Goal: Task Accomplishment & Management: Manage account settings

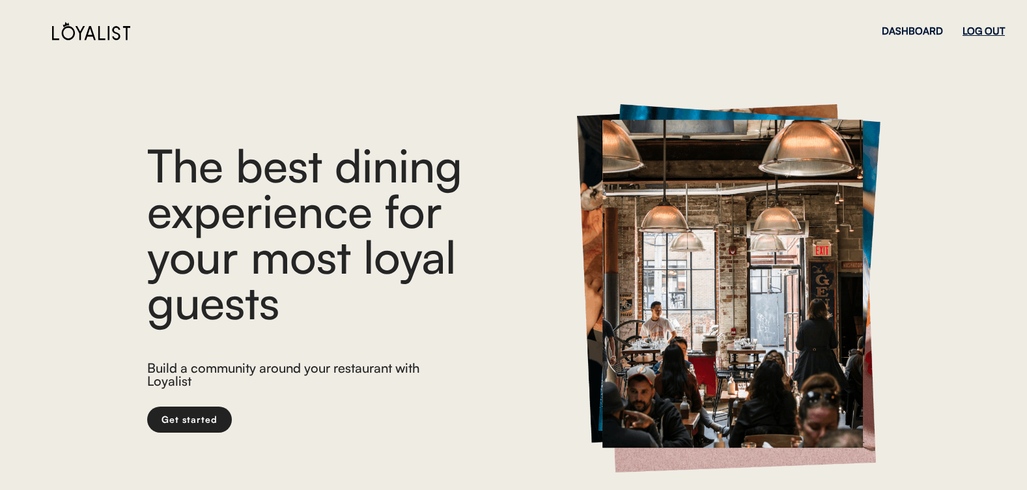
click at [982, 27] on div "LOG OUT" at bounding box center [984, 31] width 42 height 10
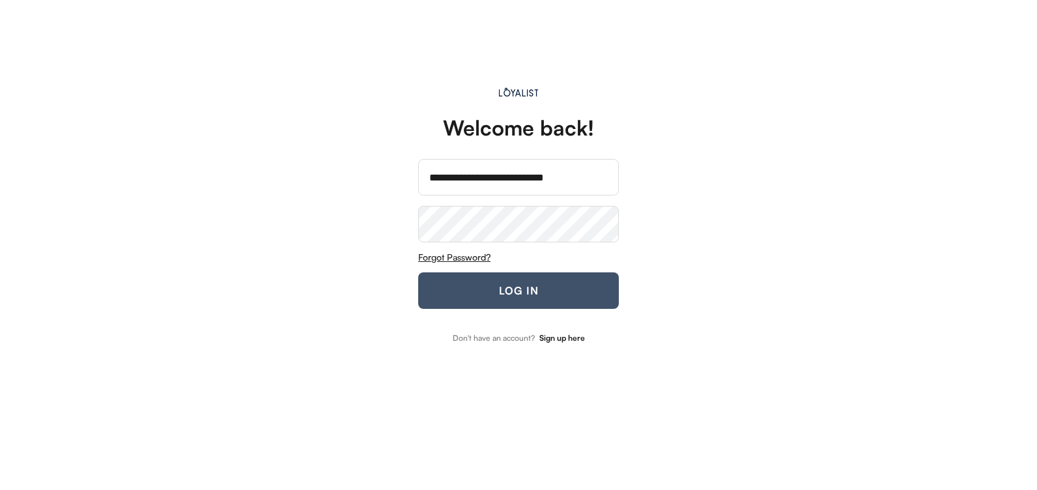
click at [462, 290] on button "LOG IN" at bounding box center [518, 290] width 201 height 36
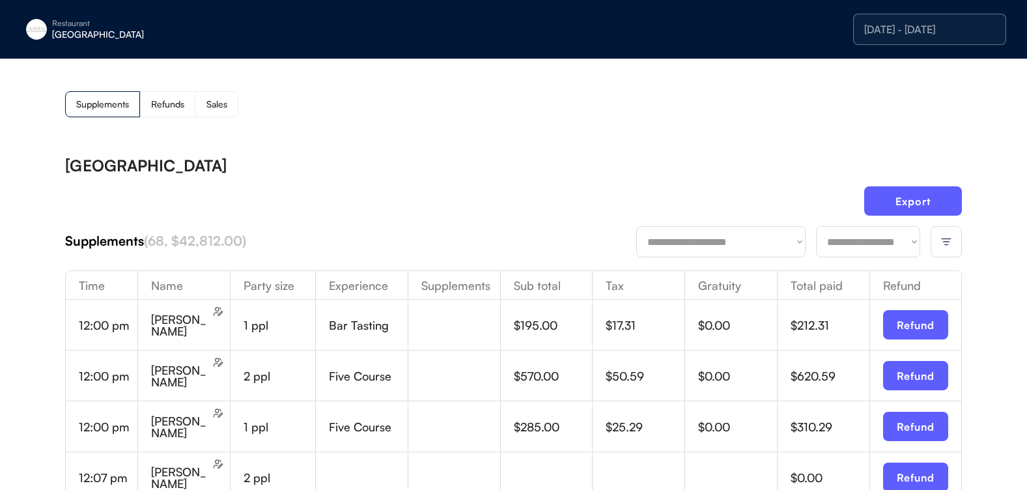
click at [950, 239] on img at bounding box center [946, 242] width 12 height 12
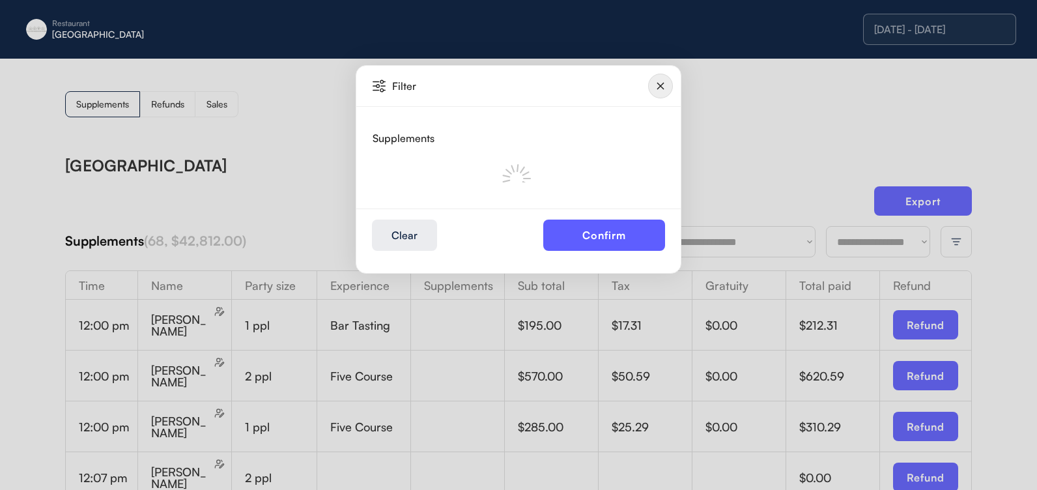
click at [665, 89] on img at bounding box center [660, 86] width 25 height 25
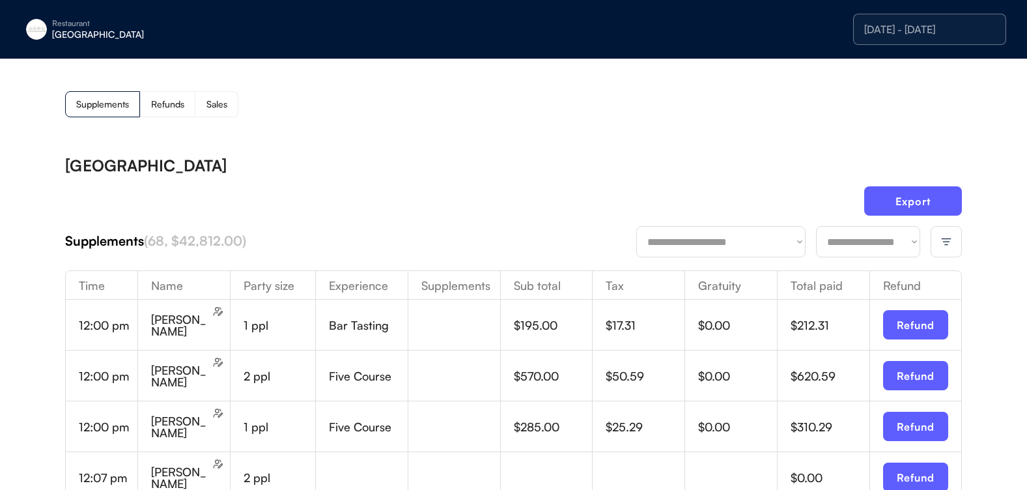
click at [961, 29] on div "[DATE] - [DATE]" at bounding box center [929, 29] width 131 height 10
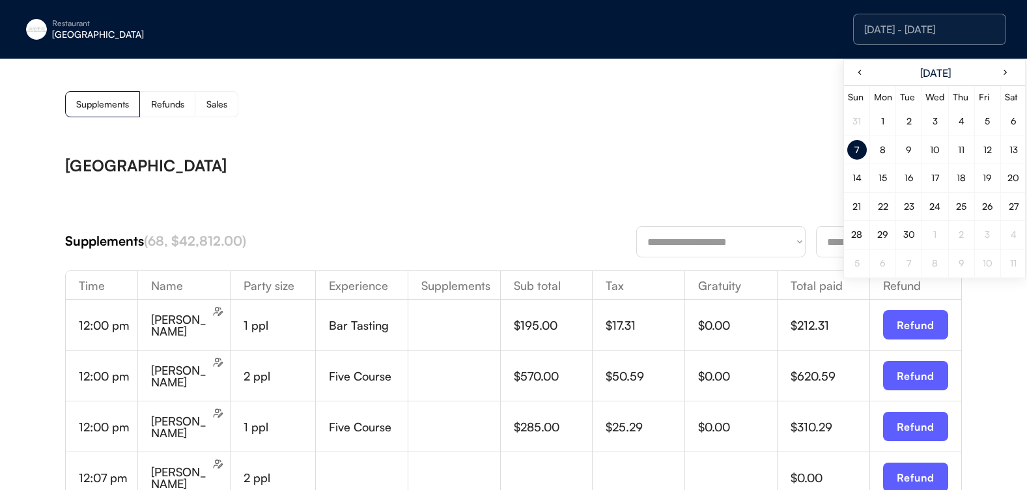
click at [880, 150] on div "8" at bounding box center [883, 149] width 6 height 9
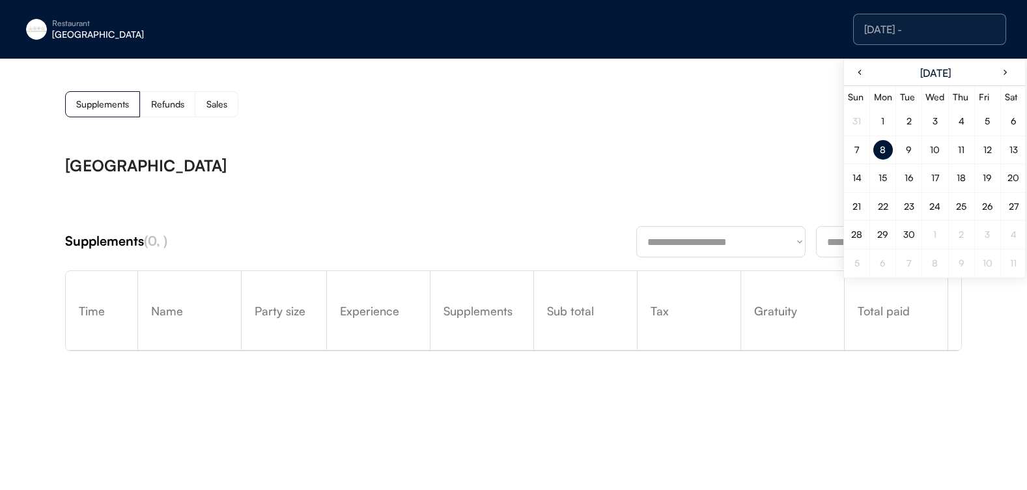
click at [883, 152] on div "8" at bounding box center [883, 149] width 6 height 9
click at [726, 139] on div "**********" at bounding box center [513, 268] width 1027 height 419
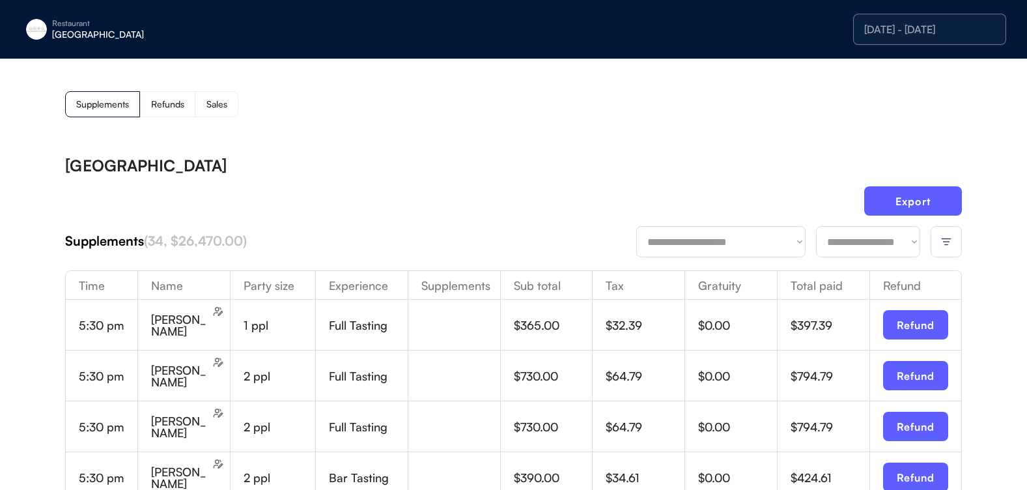
click at [938, 247] on div at bounding box center [946, 241] width 31 height 31
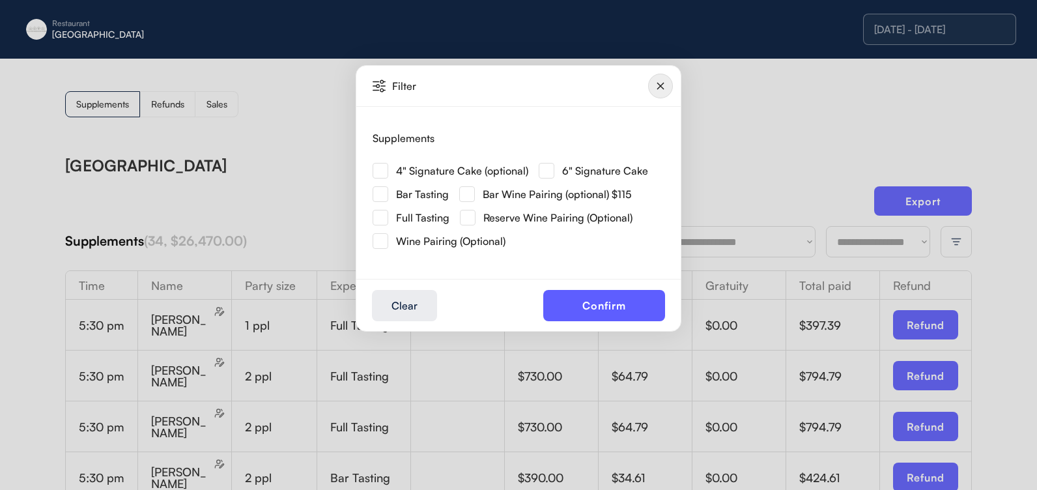
click at [376, 171] on img at bounding box center [381, 171] width 16 height 16
click at [572, 300] on button "Confirm" at bounding box center [604, 305] width 122 height 31
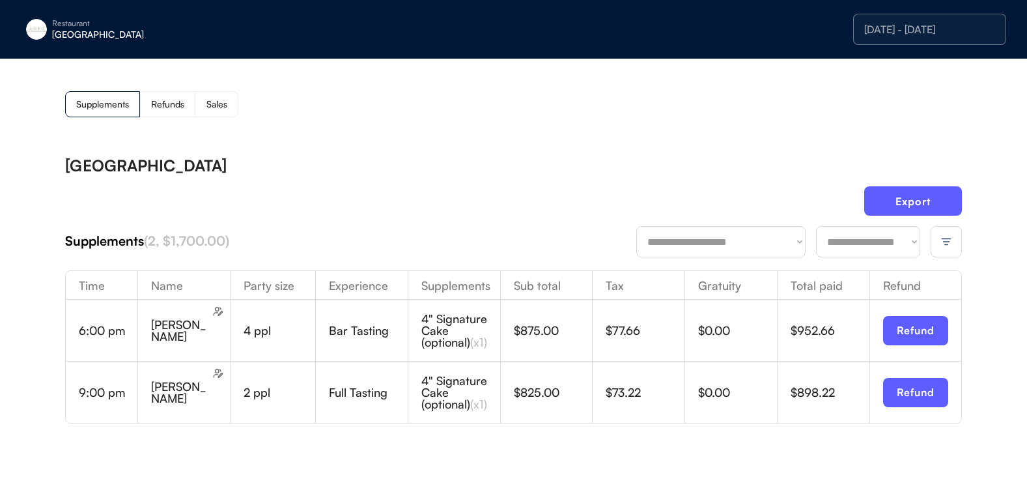
click at [954, 240] on div at bounding box center [946, 241] width 31 height 31
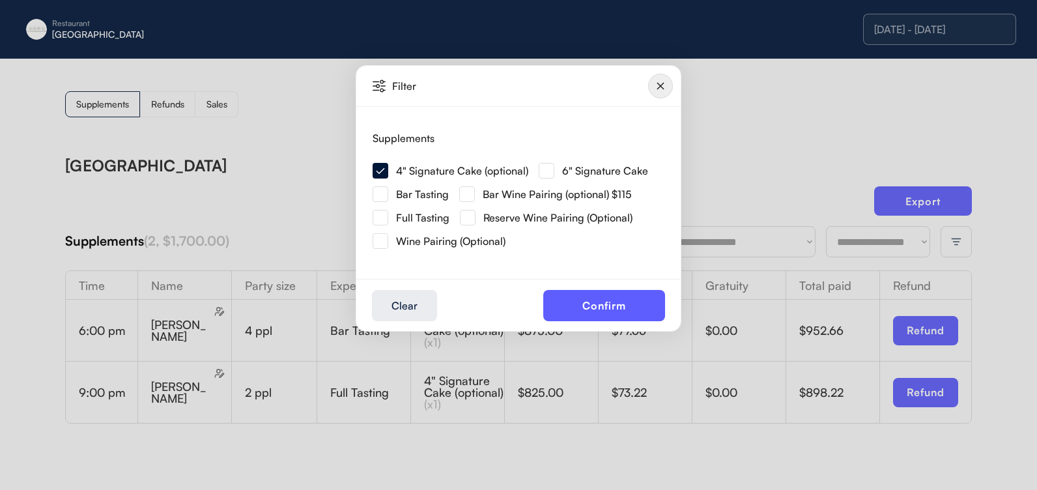
click at [541, 167] on img at bounding box center [547, 171] width 16 height 16
click at [603, 307] on button "Confirm" at bounding box center [604, 305] width 122 height 31
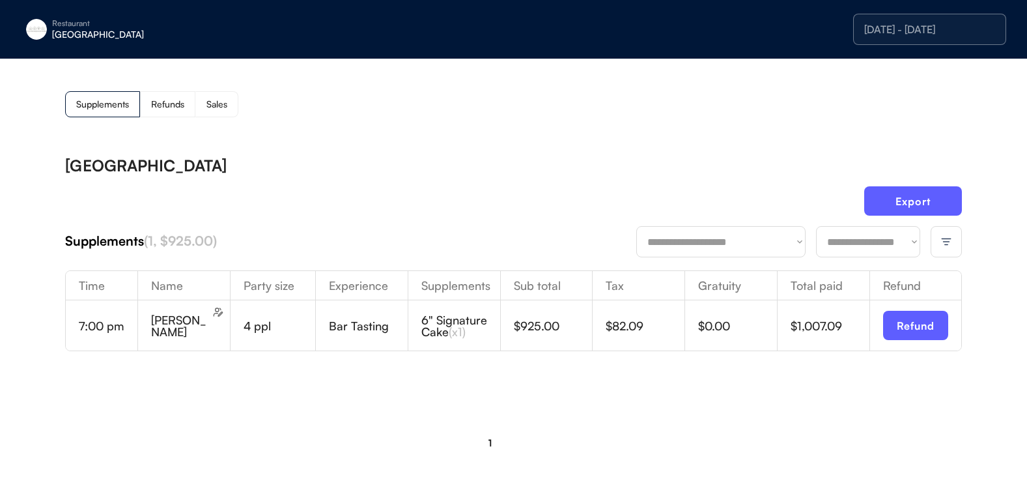
click at [937, 244] on div at bounding box center [946, 241] width 31 height 31
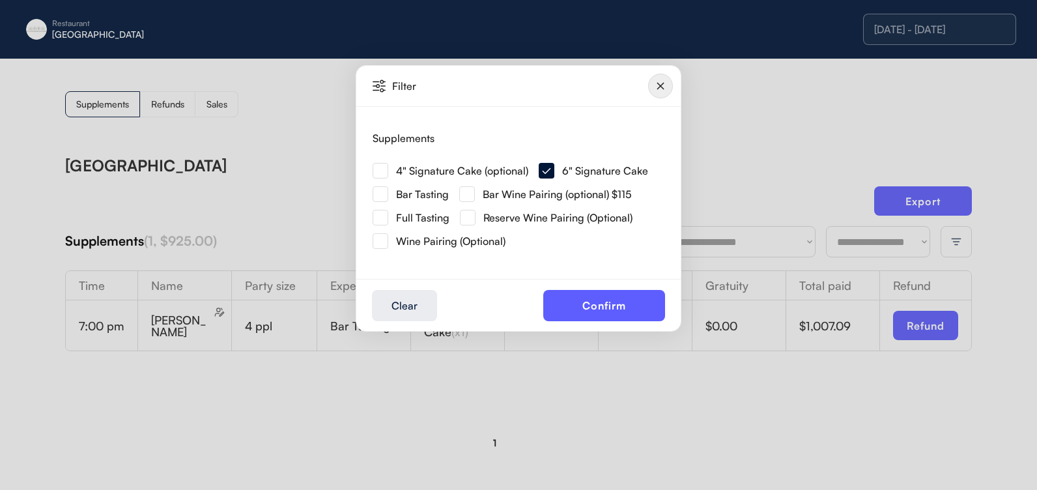
click at [378, 167] on img at bounding box center [381, 171] width 16 height 16
click at [630, 300] on button "Confirm" at bounding box center [604, 305] width 122 height 31
